Goal: Task Accomplishment & Management: Use online tool/utility

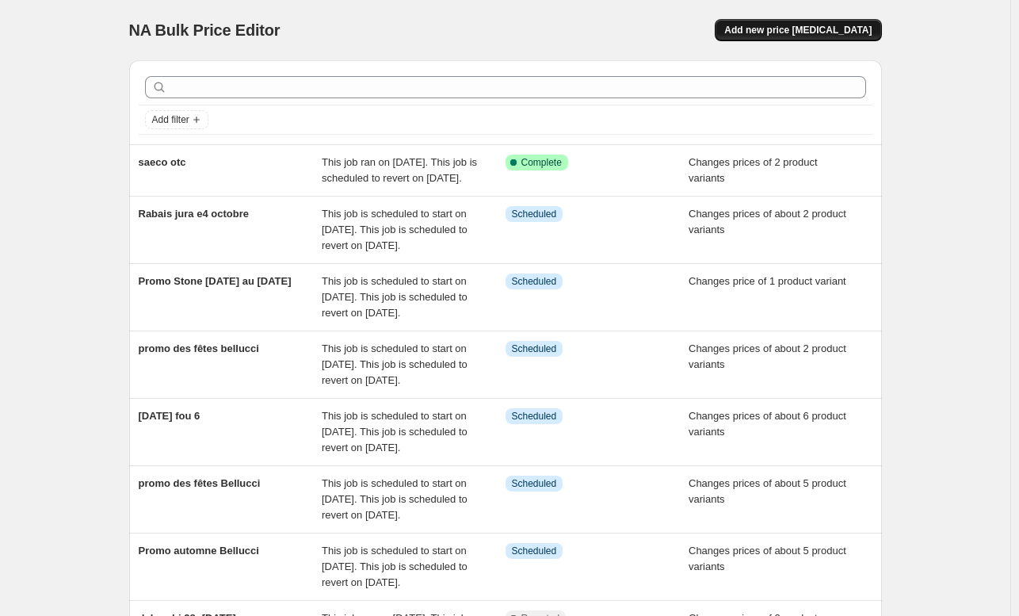
click at [802, 28] on span "Add new price [MEDICAL_DATA]" at bounding box center [797, 30] width 147 height 13
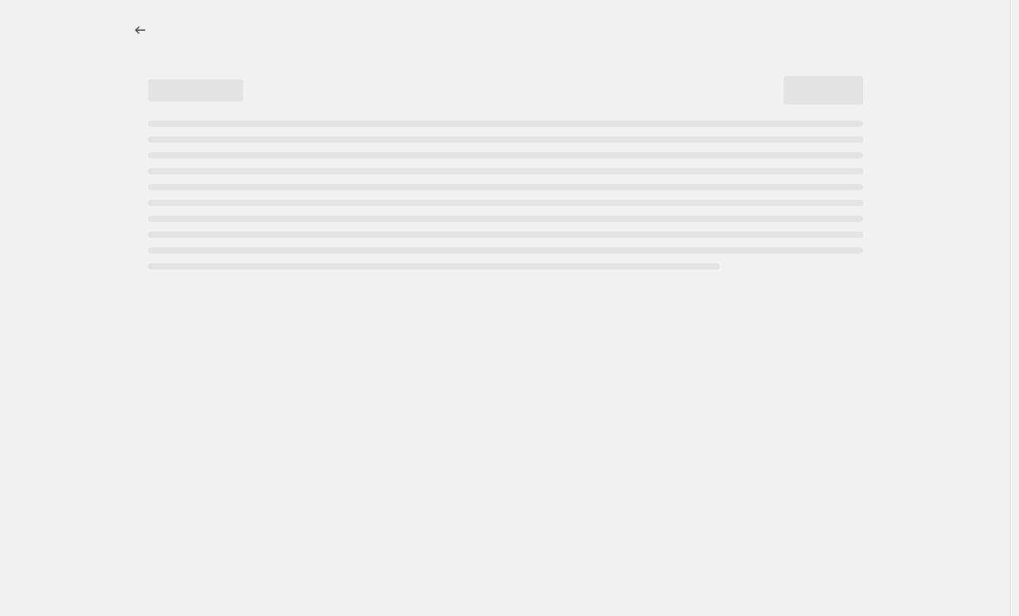
select select "percentage"
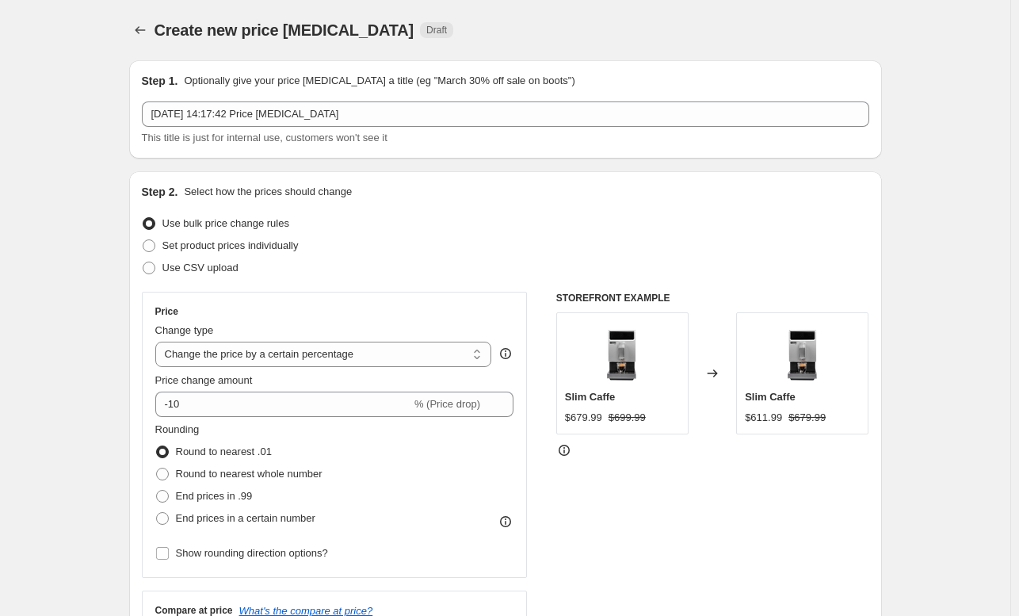
scroll to position [124, 0]
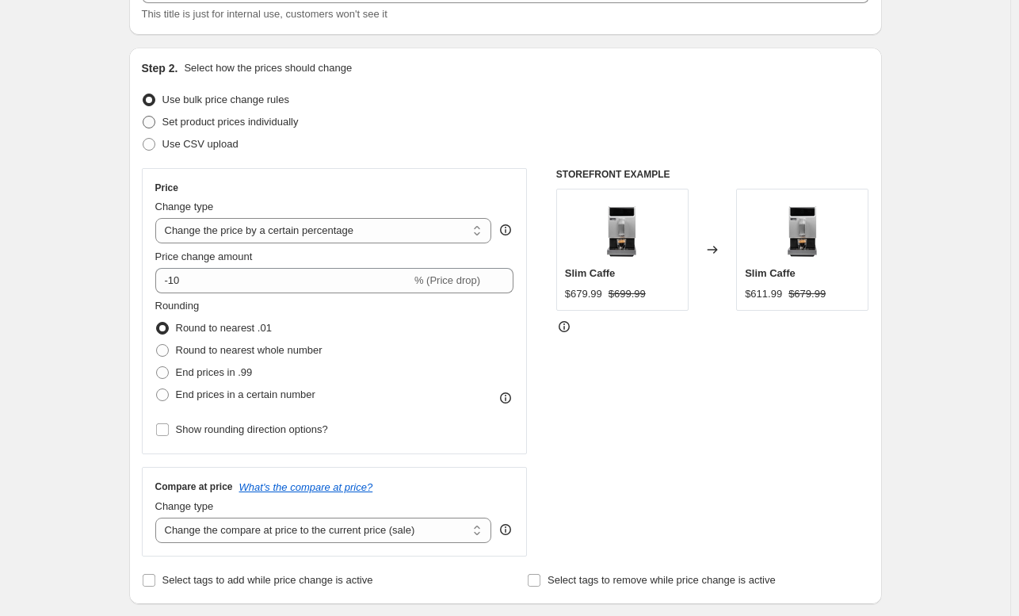
click at [202, 124] on span "Set product prices individually" at bounding box center [230, 122] width 136 height 12
click at [143, 116] on input "Set product prices individually" at bounding box center [143, 116] width 1 height 1
radio input "true"
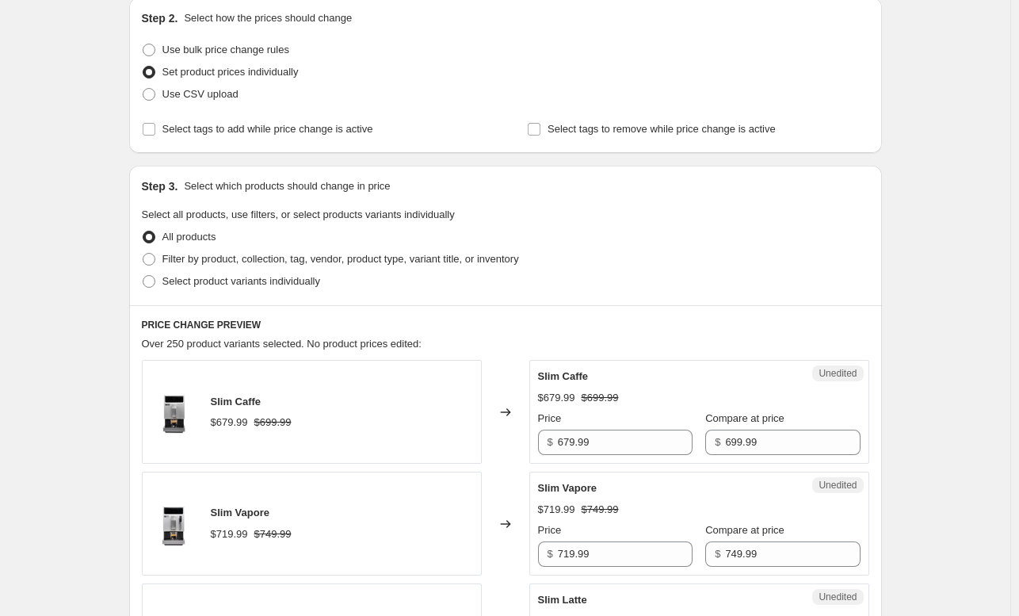
scroll to position [186, 0]
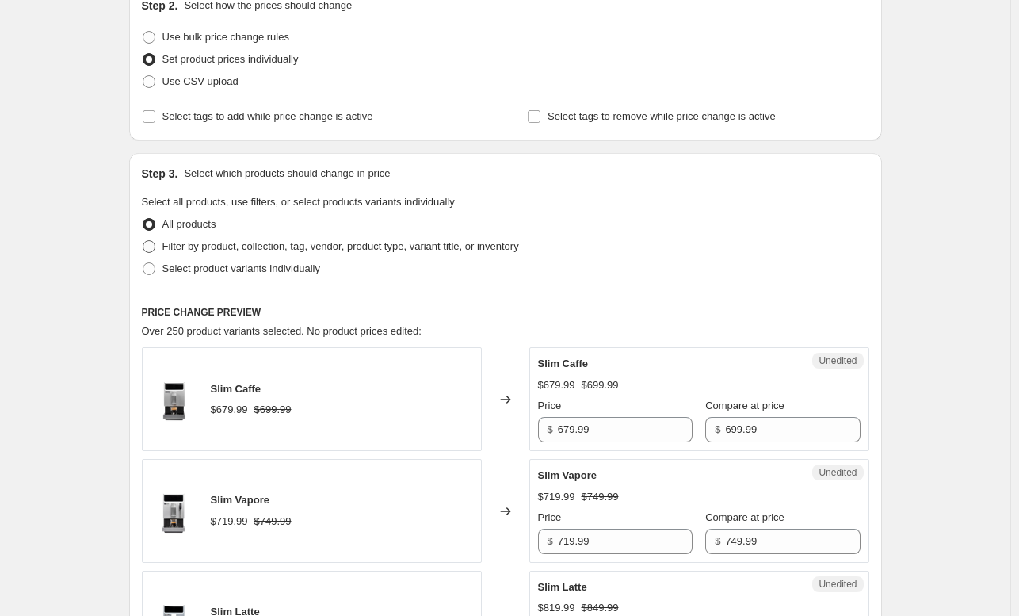
click at [263, 243] on span "Filter by product, collection, tag, vendor, product type, variant title, or inv…" at bounding box center [340, 246] width 357 height 12
click at [143, 241] on input "Filter by product, collection, tag, vendor, product type, variant title, or inv…" at bounding box center [143, 240] width 1 height 1
radio input "true"
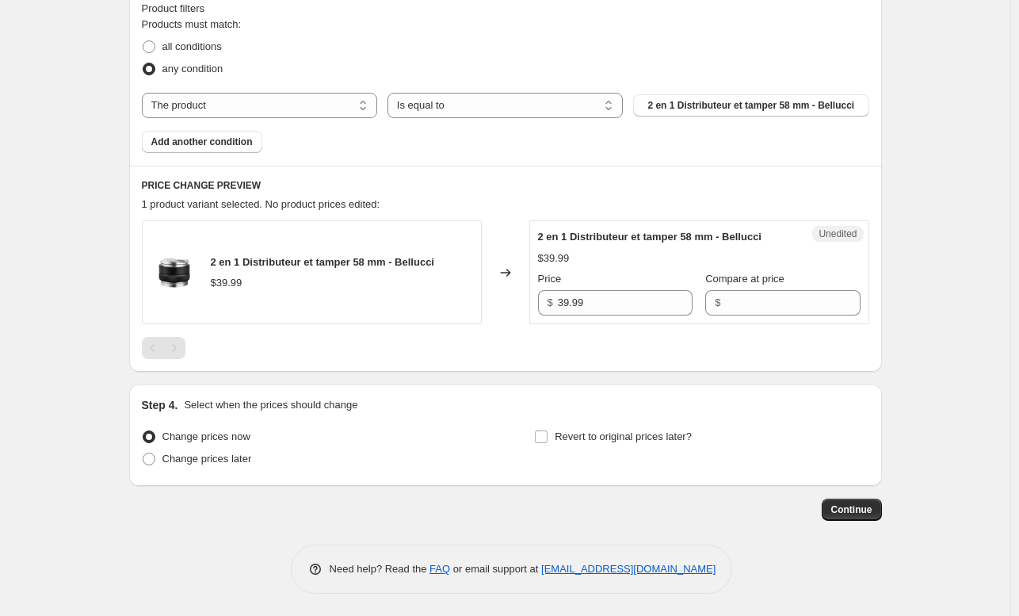
scroll to position [489, 0]
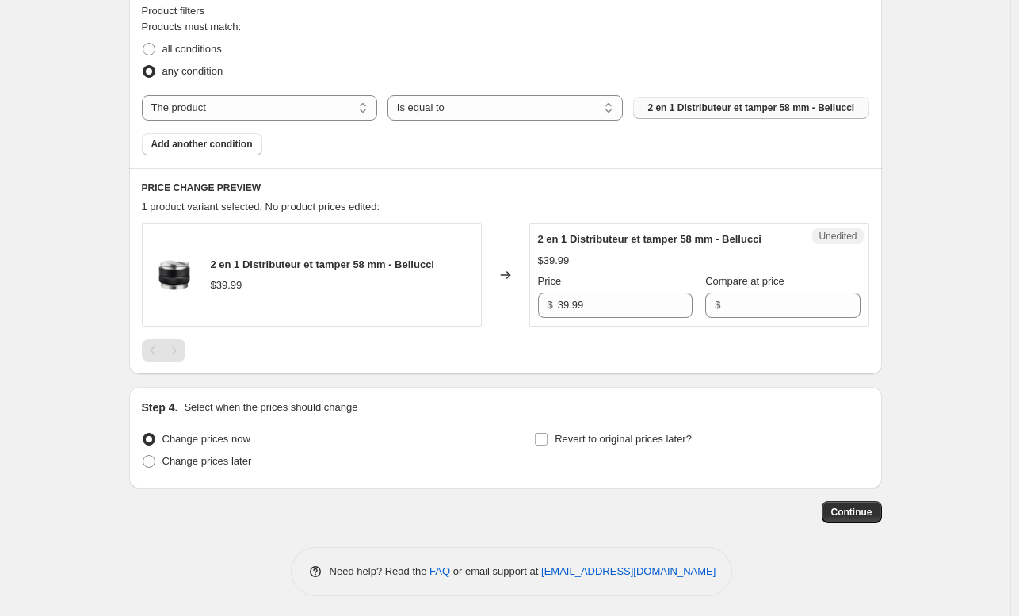
click at [702, 105] on span "2 en 1 Distributeur et tamper 58 mm - Bellucci" at bounding box center [750, 107] width 207 height 13
click at [251, 113] on select "The product The product's collection The product's tag The product's vendor The…" at bounding box center [259, 107] width 235 height 25
select select "collection"
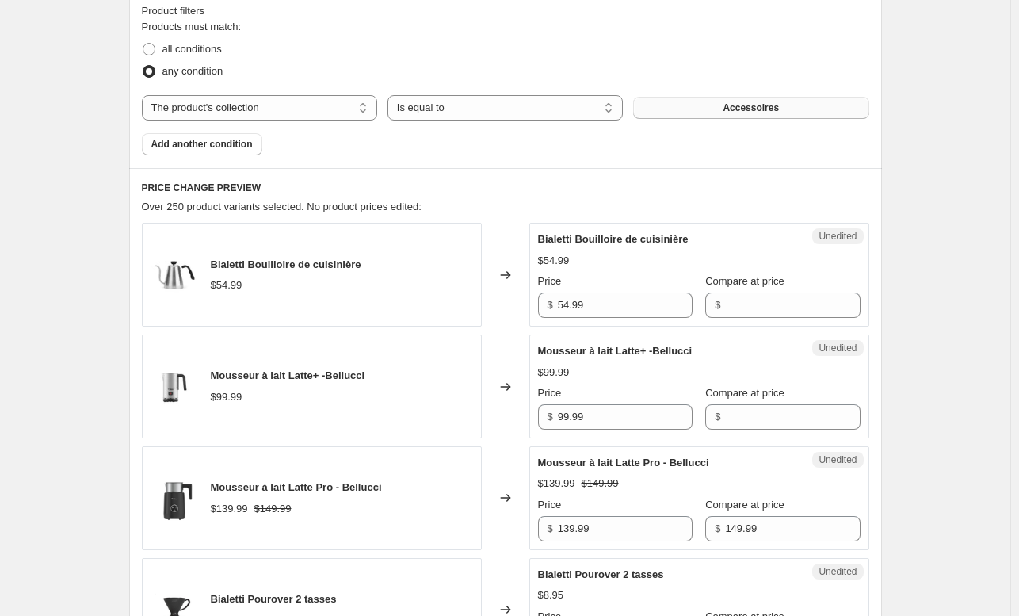
click at [719, 103] on button "Accessoires" at bounding box center [750, 108] width 235 height 22
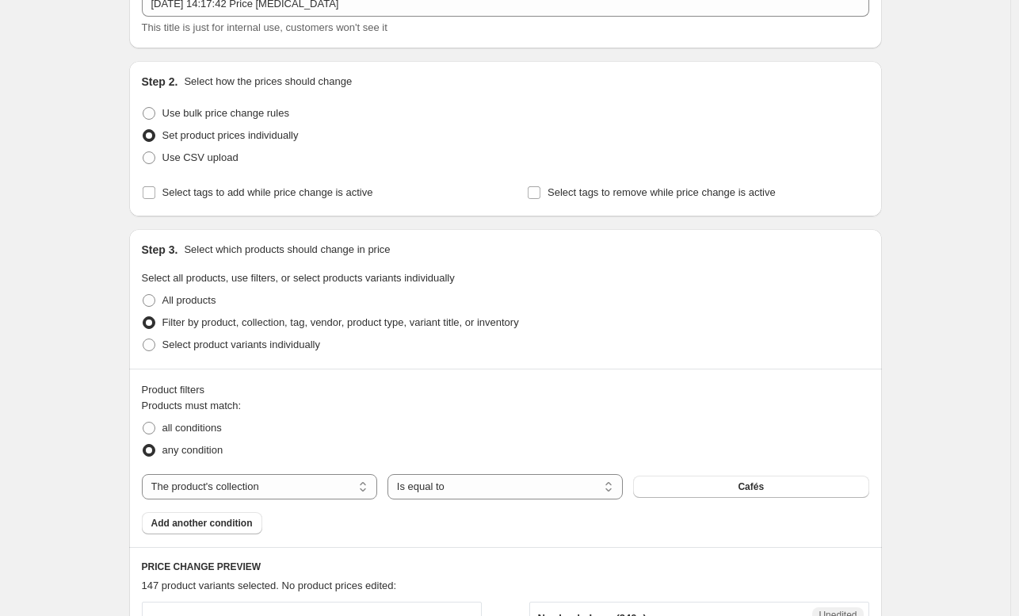
scroll to position [0, 0]
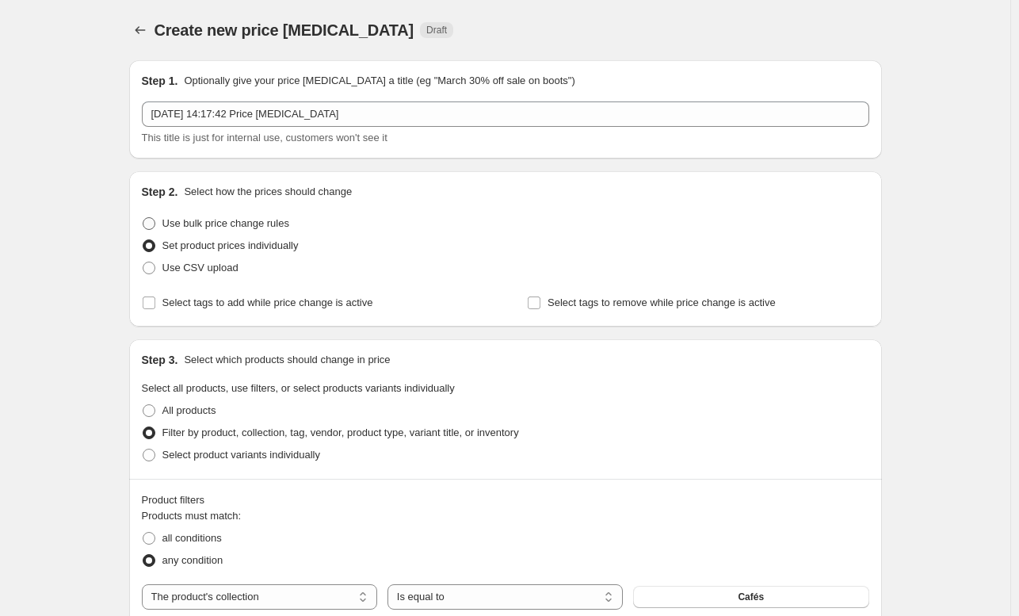
click at [173, 223] on span "Use bulk price change rules" at bounding box center [225, 223] width 127 height 12
click at [143, 218] on input "Use bulk price change rules" at bounding box center [143, 217] width 1 height 1
radio input "true"
select select "percentage"
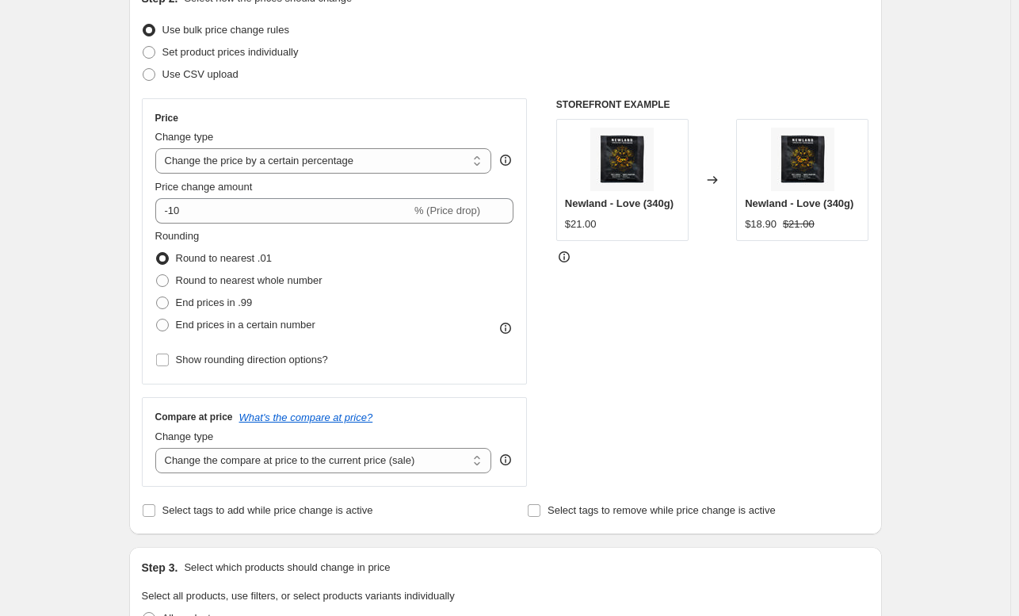
scroll to position [1142, 0]
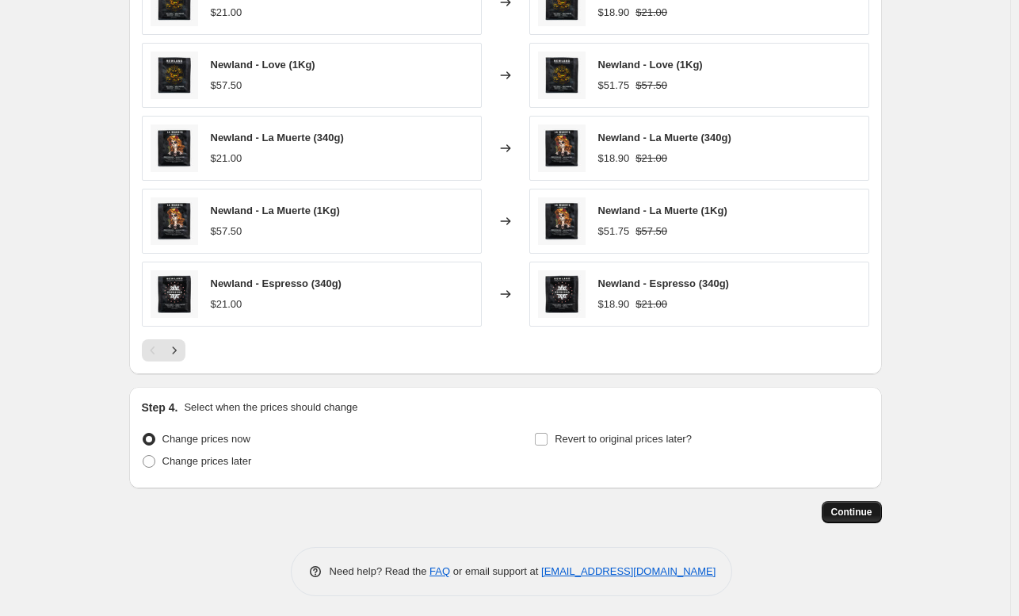
click at [876, 501] on button "Continue" at bounding box center [852, 512] width 60 height 22
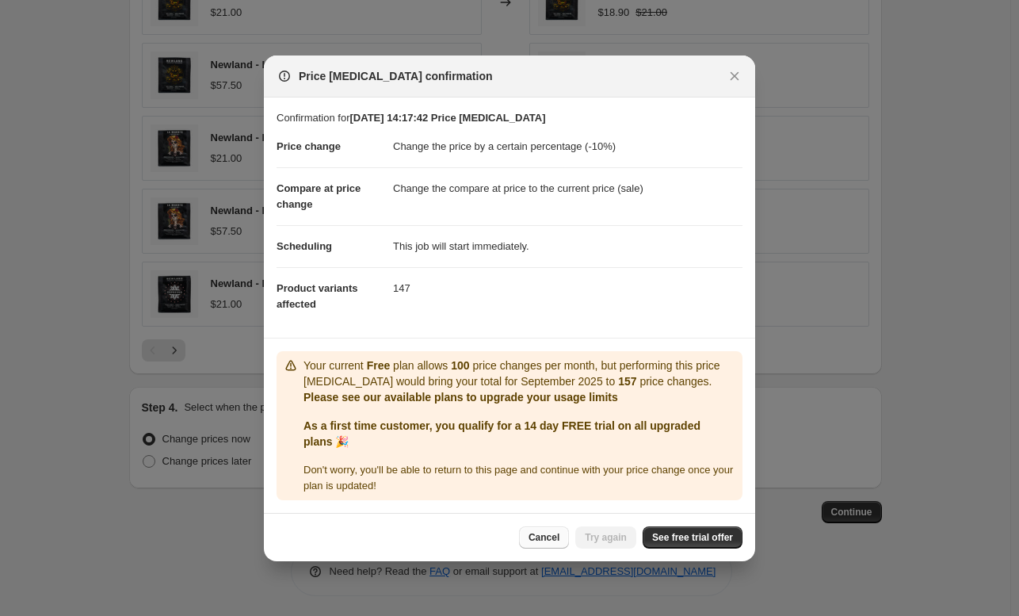
click at [545, 544] on button "Cancel" at bounding box center [544, 537] width 50 height 22
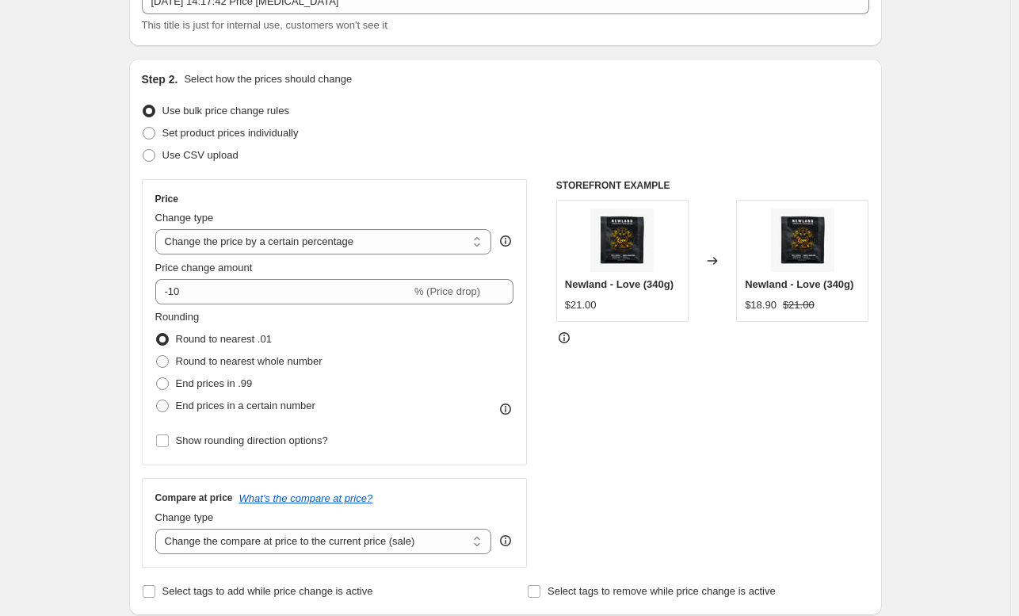
scroll to position [113, 0]
